Goal: Transaction & Acquisition: Purchase product/service

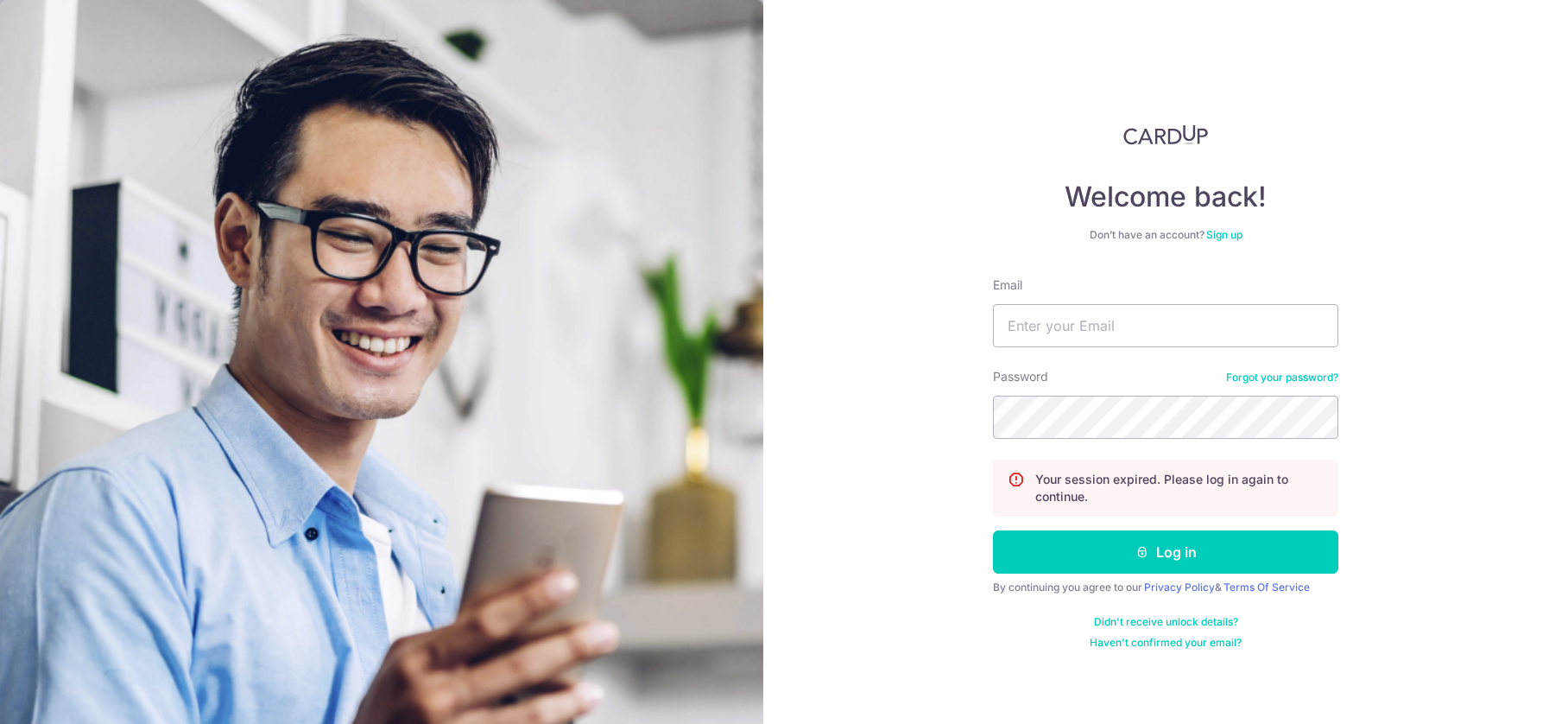
click at [0, 723] on nordpass-portal at bounding box center [0, 724] width 0 height 0
type input "luke-ng@live.com"
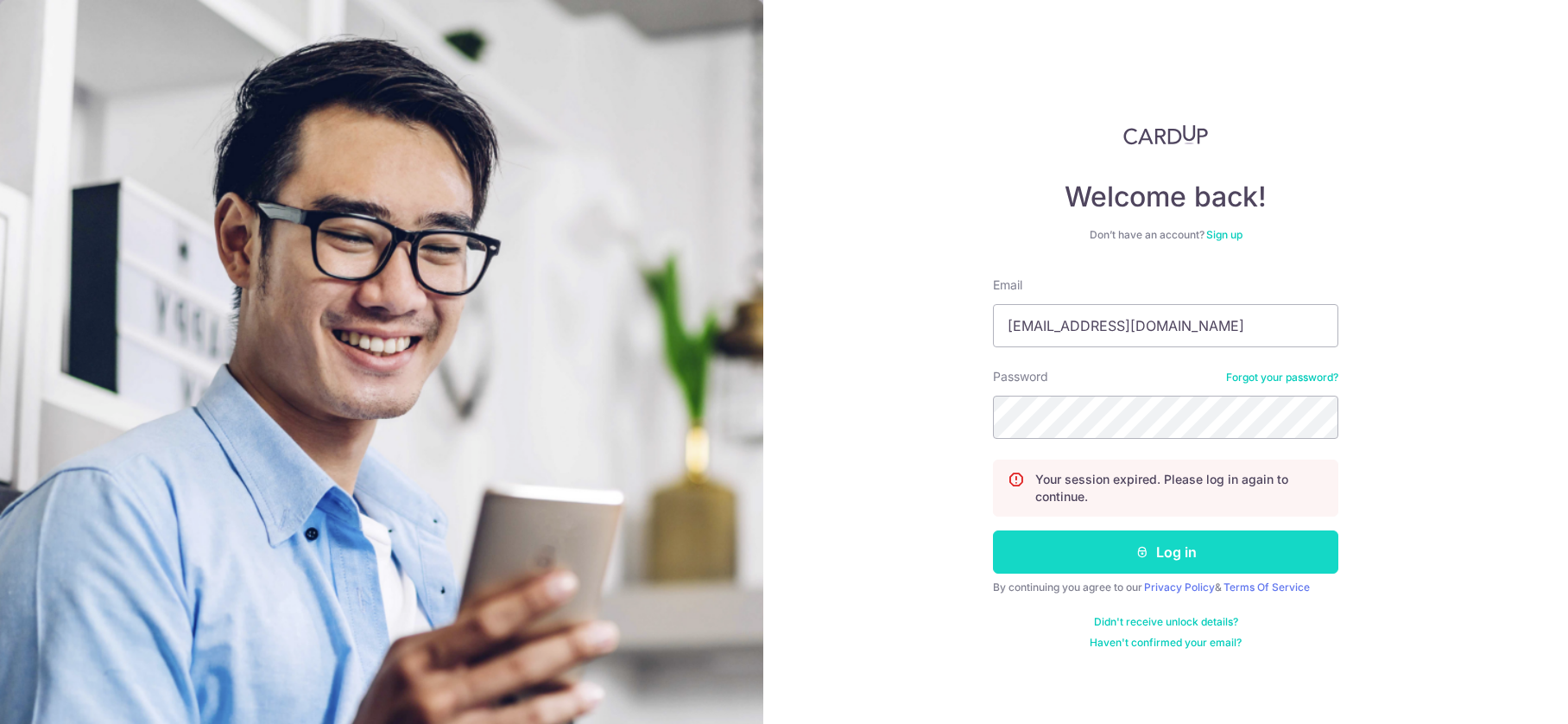
click at [1211, 542] on button "Log in" at bounding box center [1166, 552] width 346 height 43
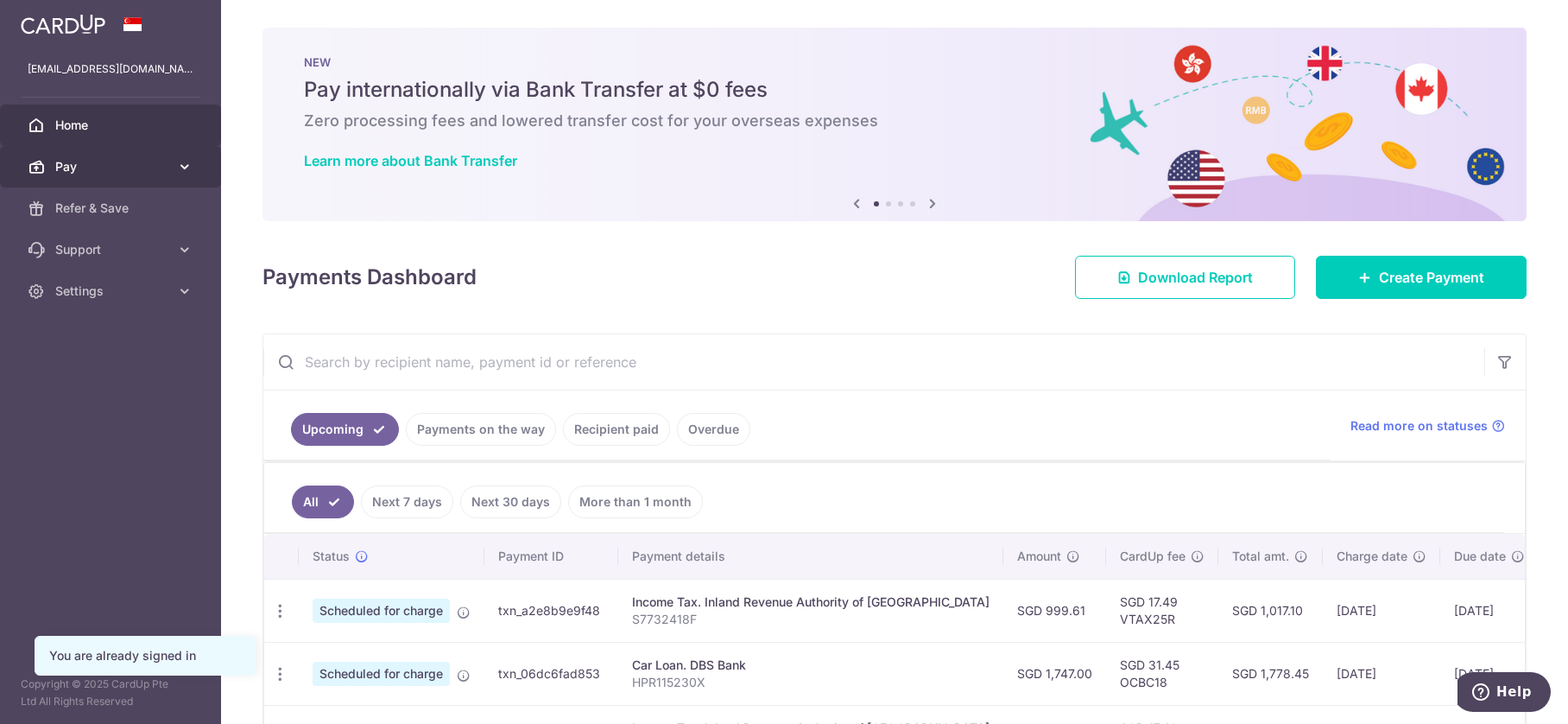
click at [112, 169] on span "Pay" at bounding box center [112, 167] width 114 height 17
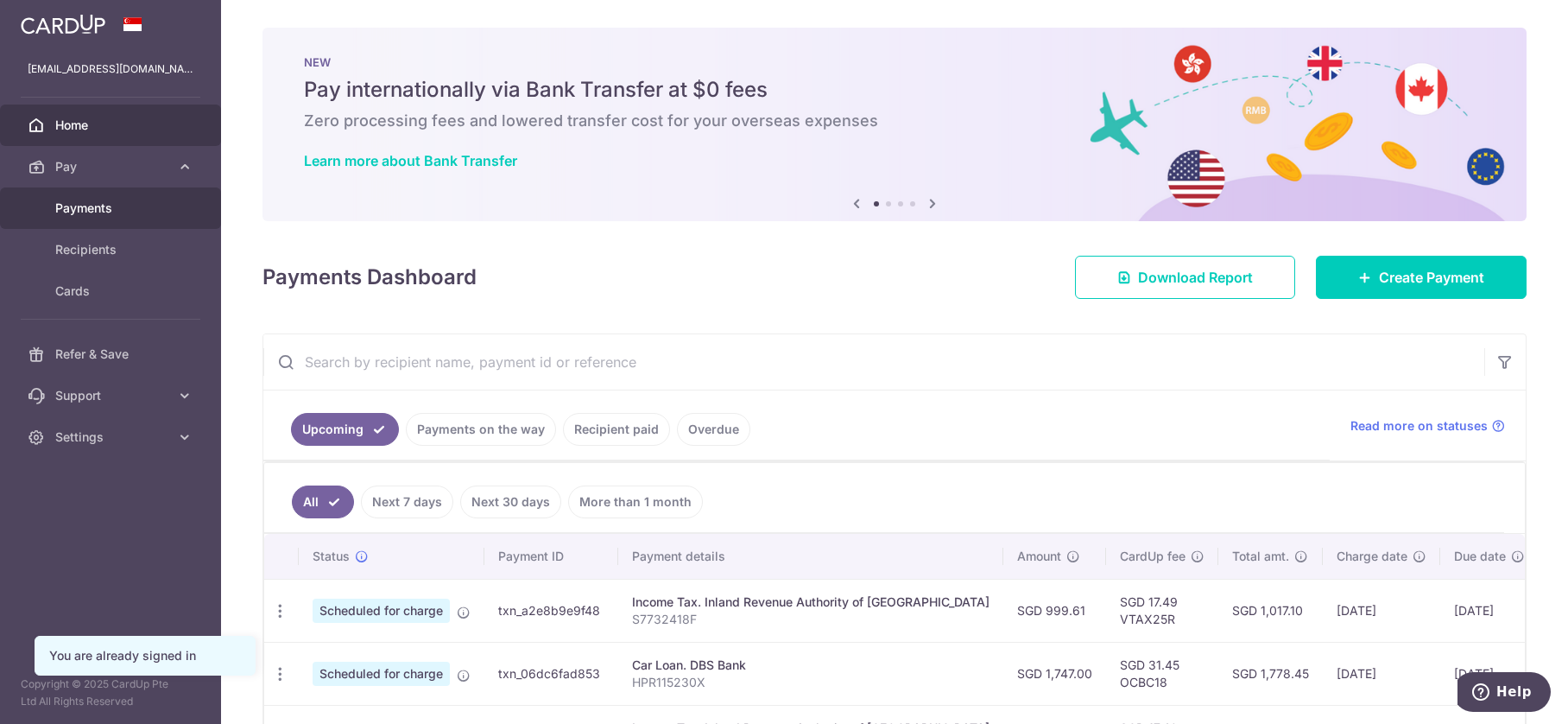
click at [112, 213] on span "Payments" at bounding box center [112, 208] width 114 height 17
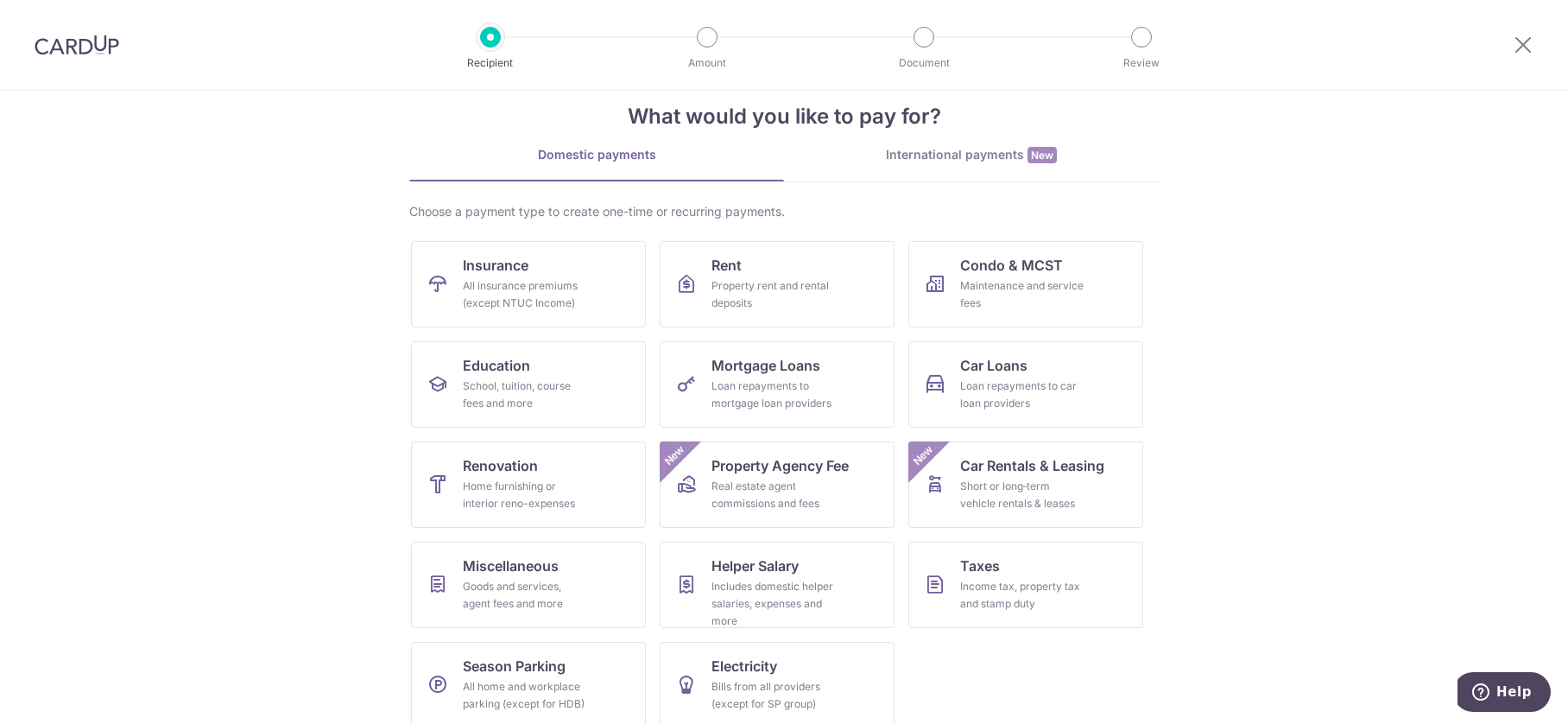
scroll to position [49, 0]
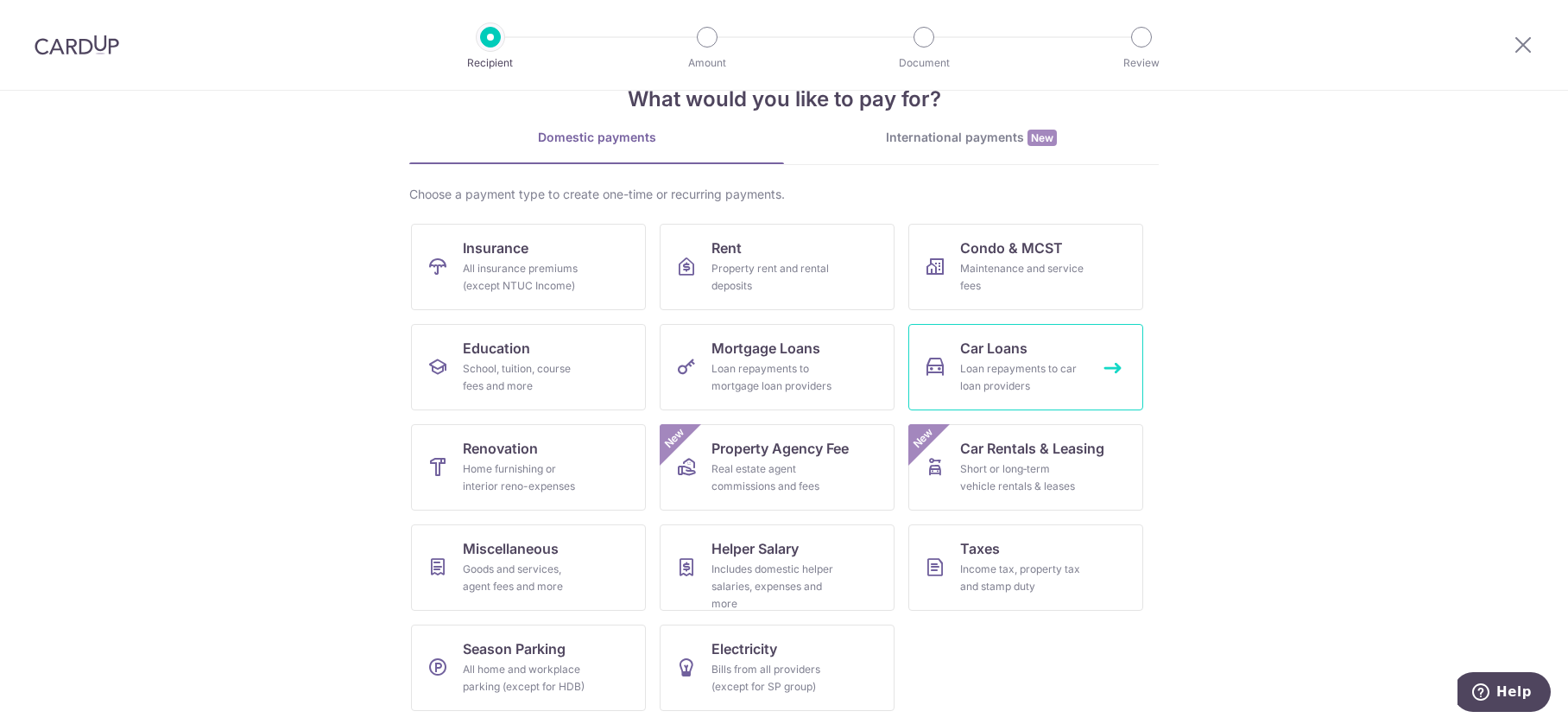
click at [980, 348] on span "Car Loans" at bounding box center [994, 348] width 68 height 21
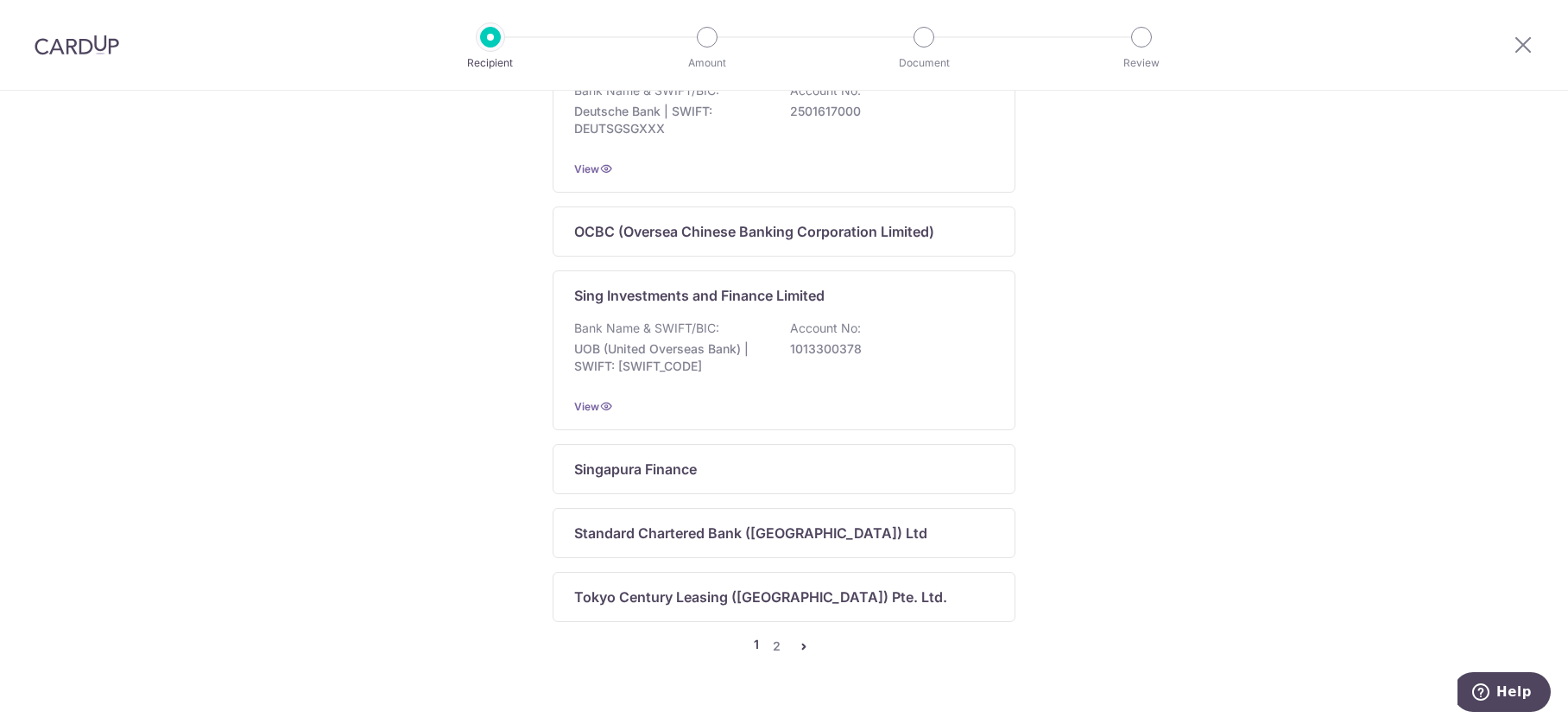
scroll to position [1123, 0]
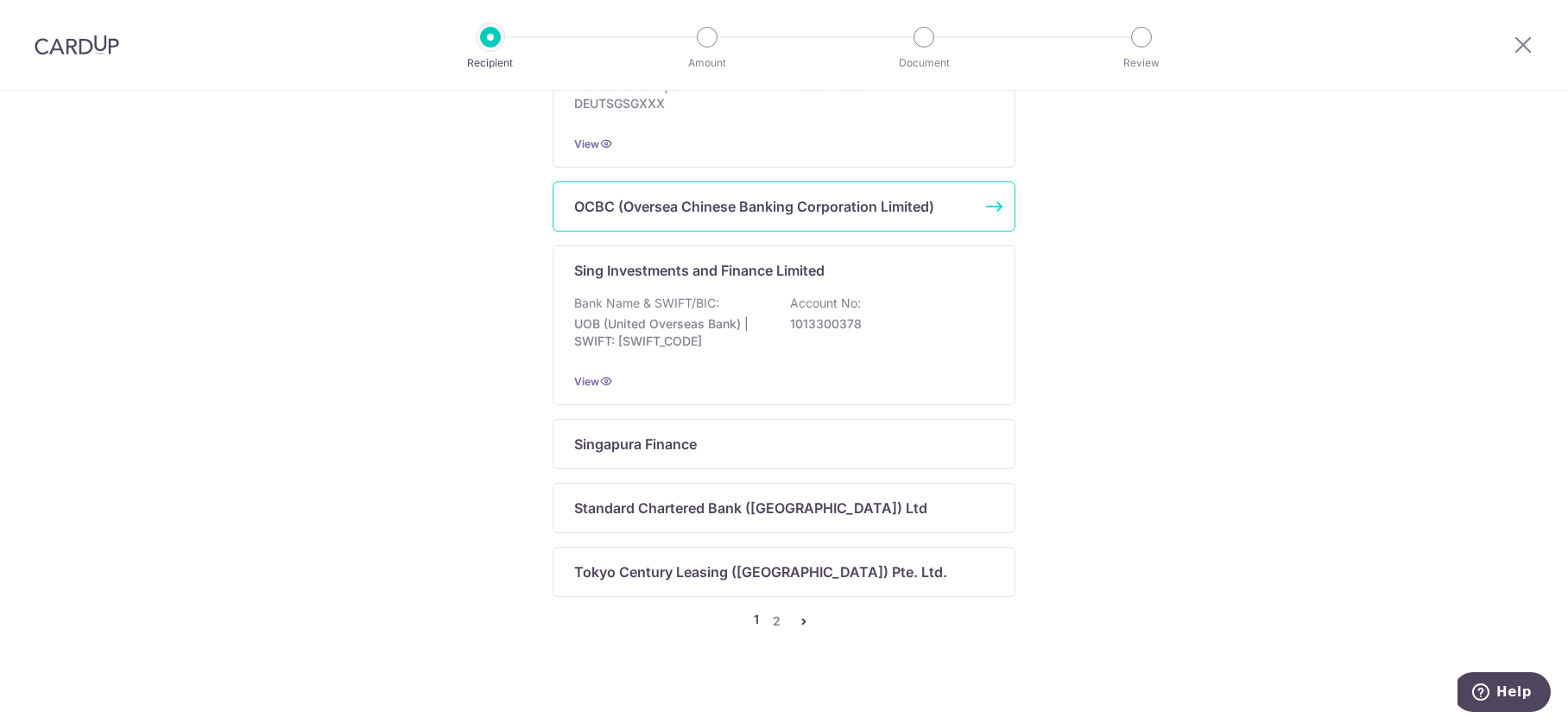
click at [843, 216] on p "OCBC (Oversea Chinese Banking Corporation Limited)" at bounding box center [754, 207] width 360 height 21
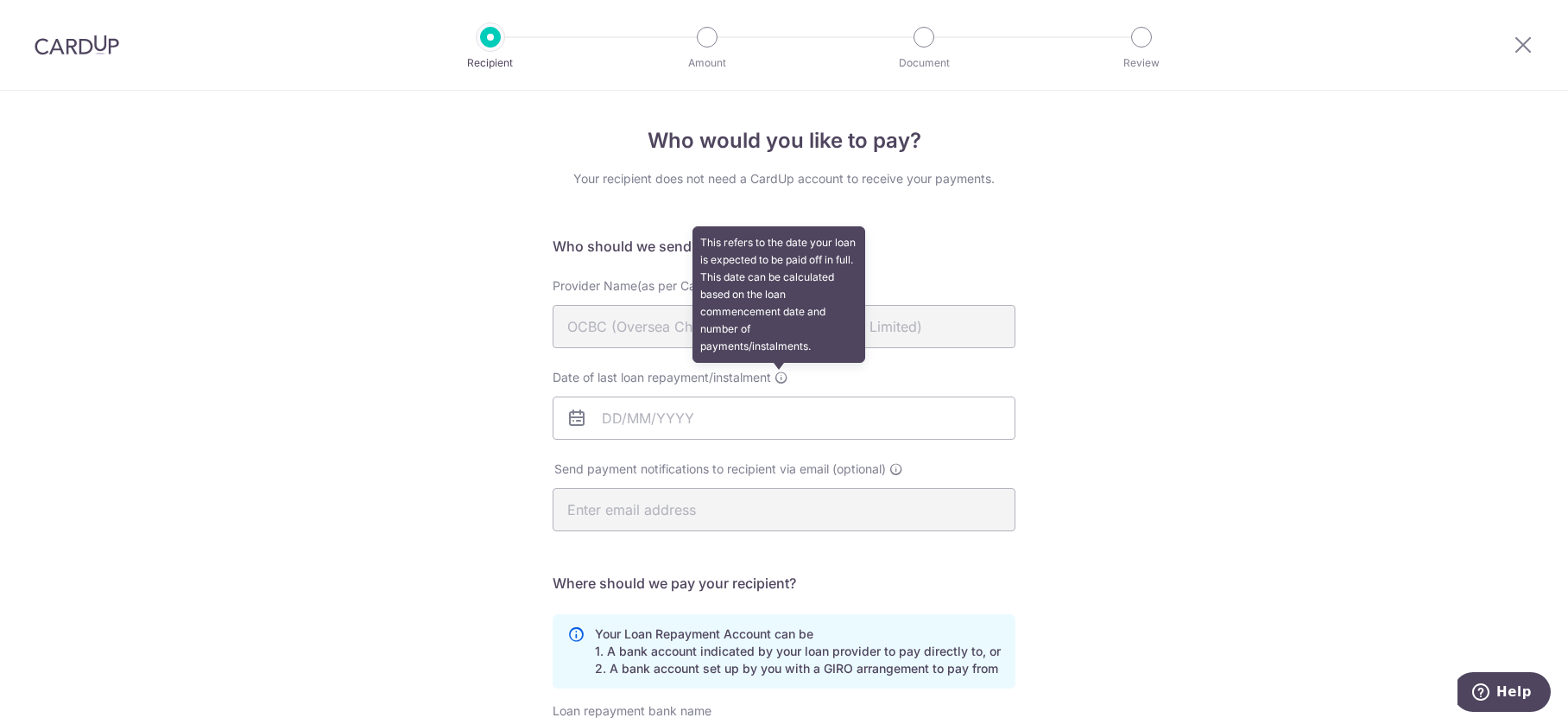
click at [778, 376] on icon at bounding box center [781, 377] width 14 height 14
click at [778, 396] on input "Date of last loan repayment/instalment This refers to the date your loan is exp…" at bounding box center [784, 417] width 463 height 43
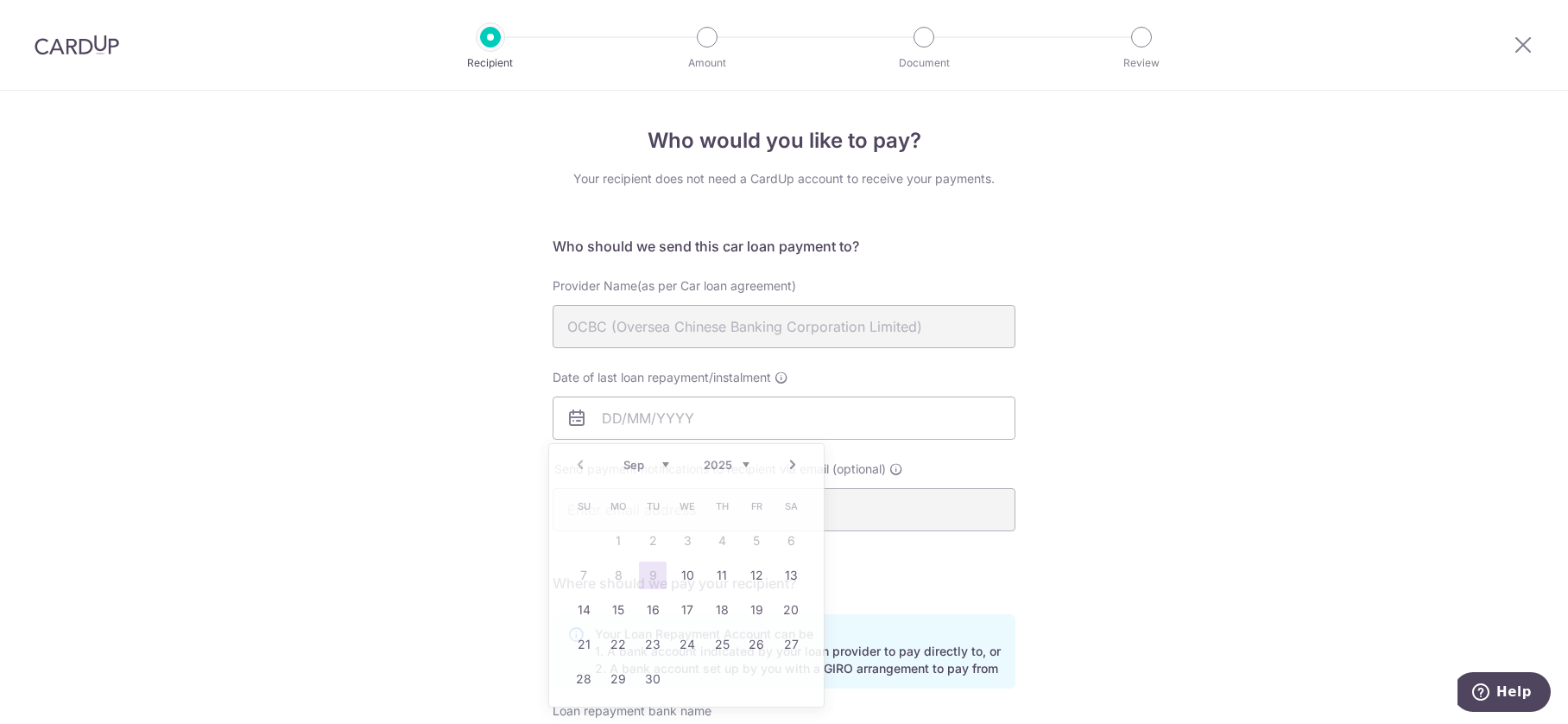
click at [1080, 359] on div "Who would you like to pay? Your recipient does not need a CardUp account to rec…" at bounding box center [784, 564] width 1568 height 948
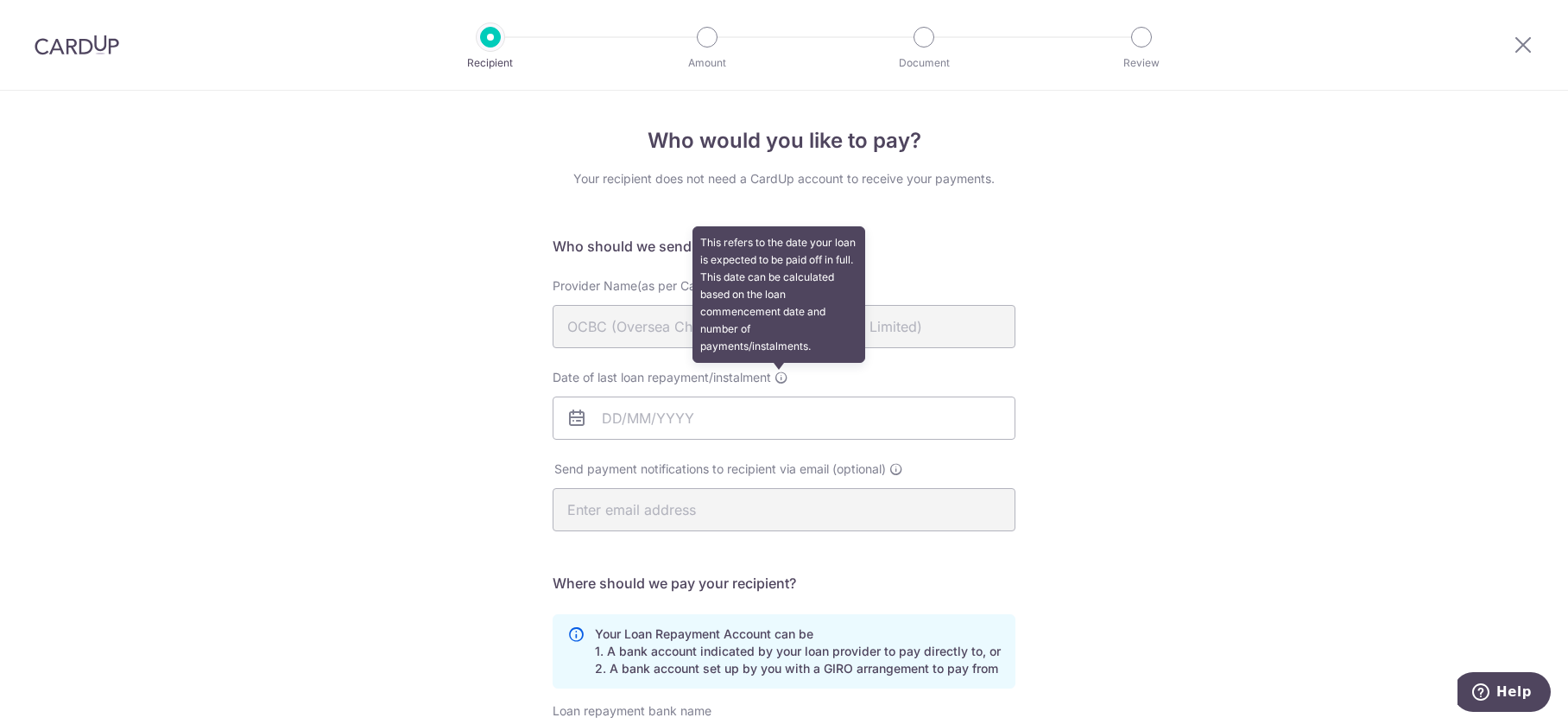
click at [774, 375] on icon at bounding box center [781, 377] width 14 height 14
click at [774, 396] on input "Date of last loan repayment/instalment This refers to the date your loan is exp…" at bounding box center [784, 417] width 463 height 43
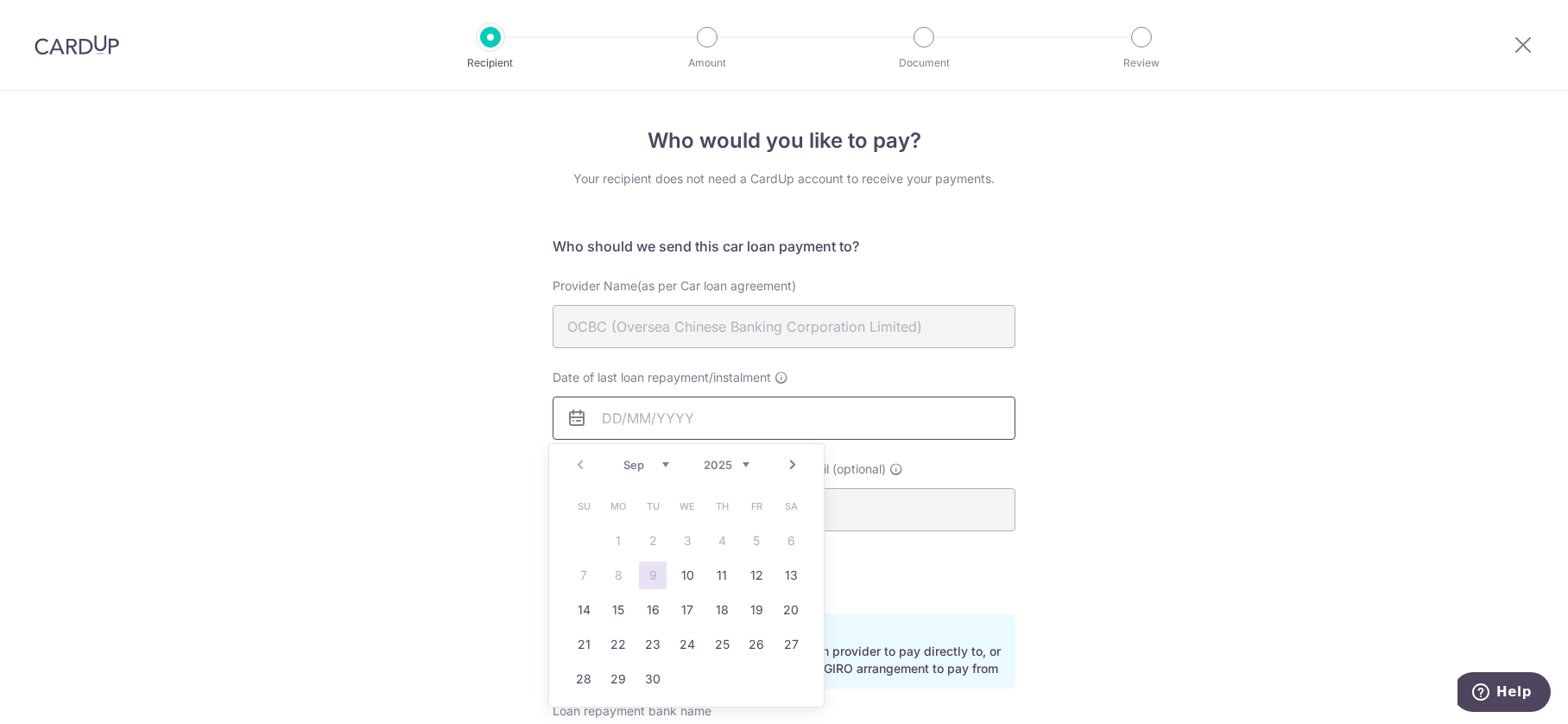
scroll to position [313, 0]
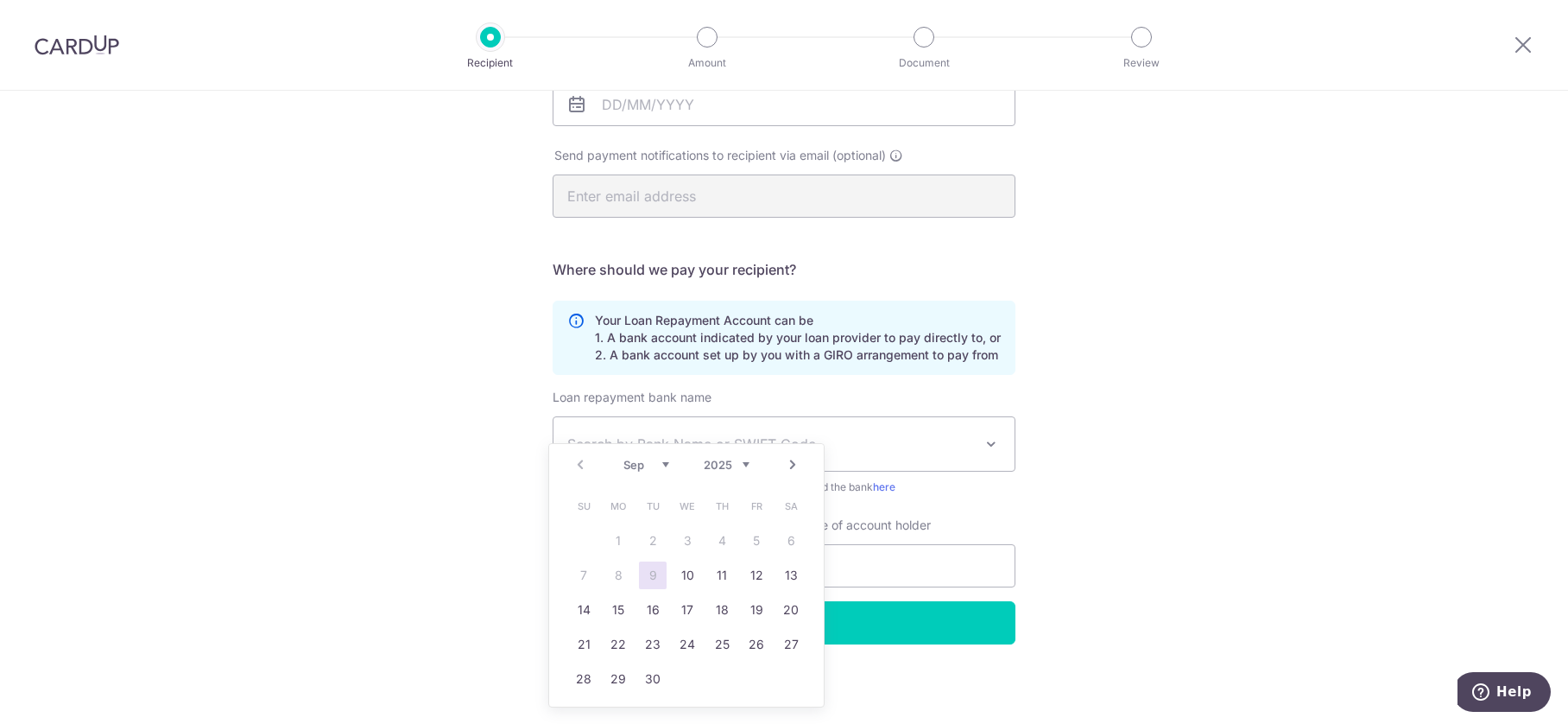
click at [1209, 357] on div "Who would you like to pay? Your recipient does not need a CardUp account to rec…" at bounding box center [784, 251] width 1568 height 948
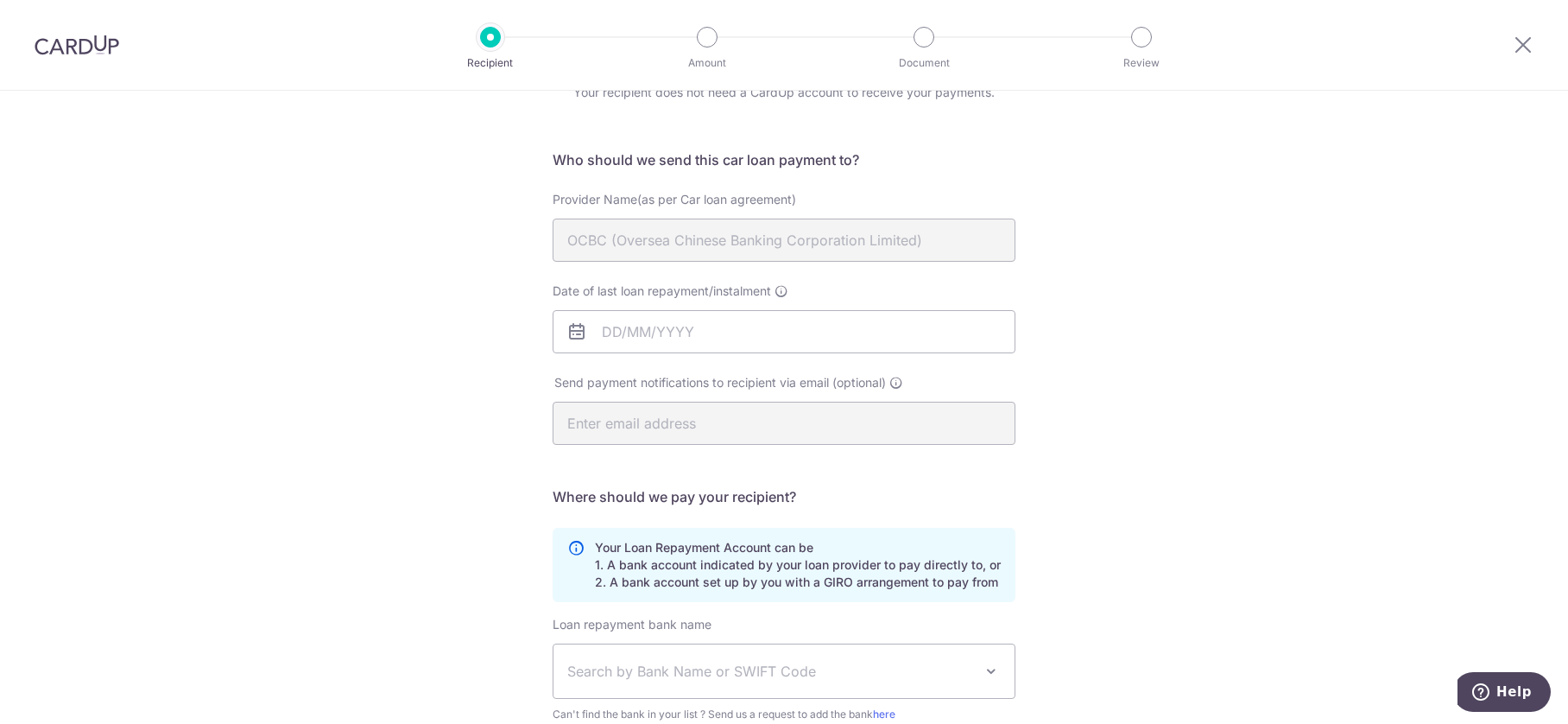
scroll to position [0, 0]
